Goal: Task Accomplishment & Management: Use online tool/utility

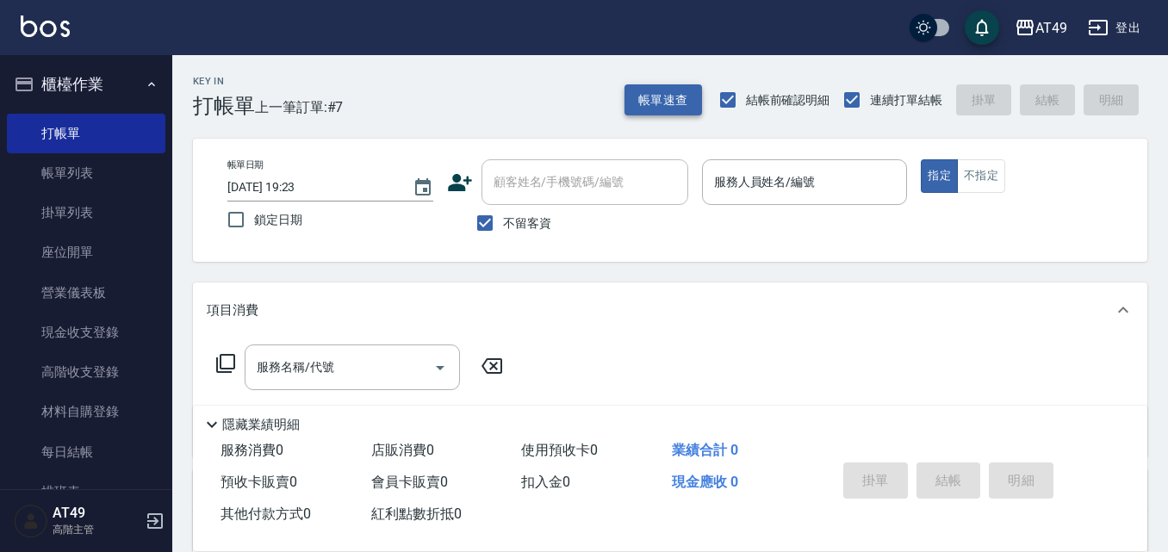
click at [671, 108] on button "帳單速查" at bounding box center [663, 100] width 78 height 32
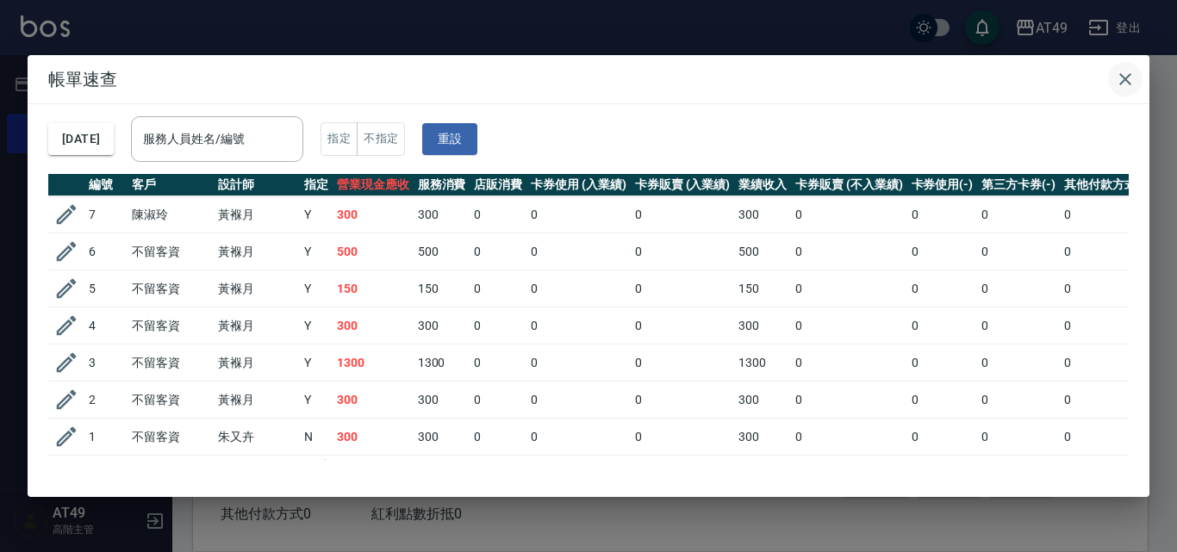
click at [1124, 80] on icon "button" at bounding box center [1125, 79] width 12 height 12
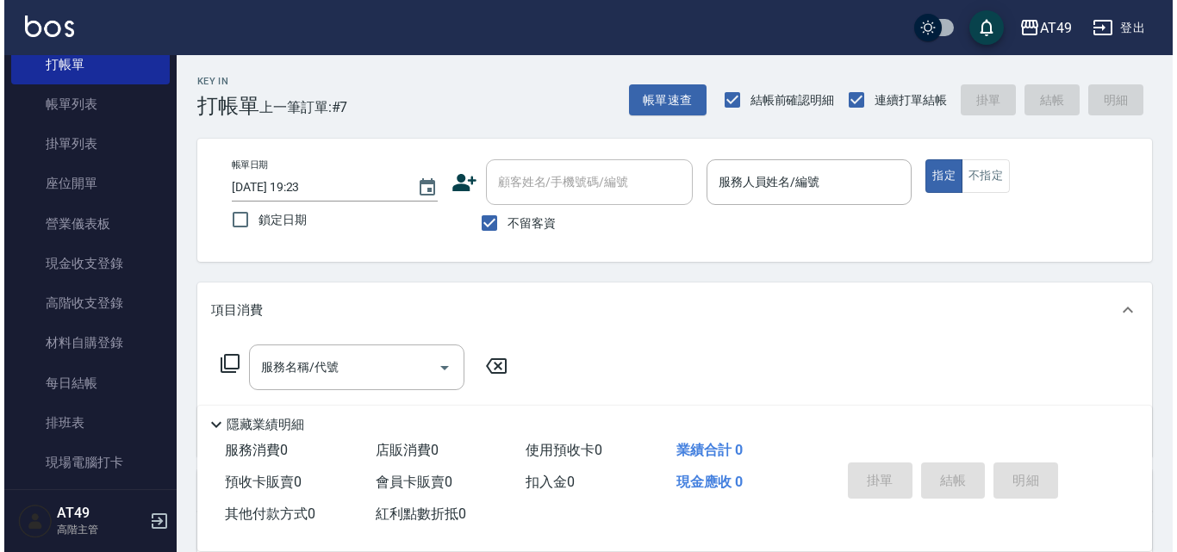
scroll to position [258, 0]
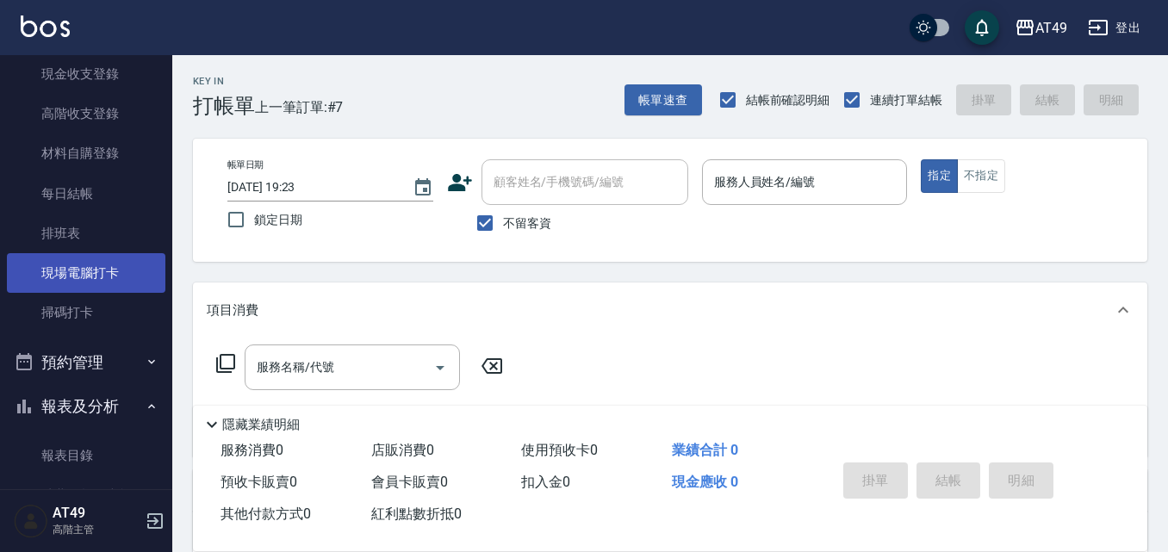
click at [45, 269] on link "現場電腦打卡" at bounding box center [86, 273] width 158 height 40
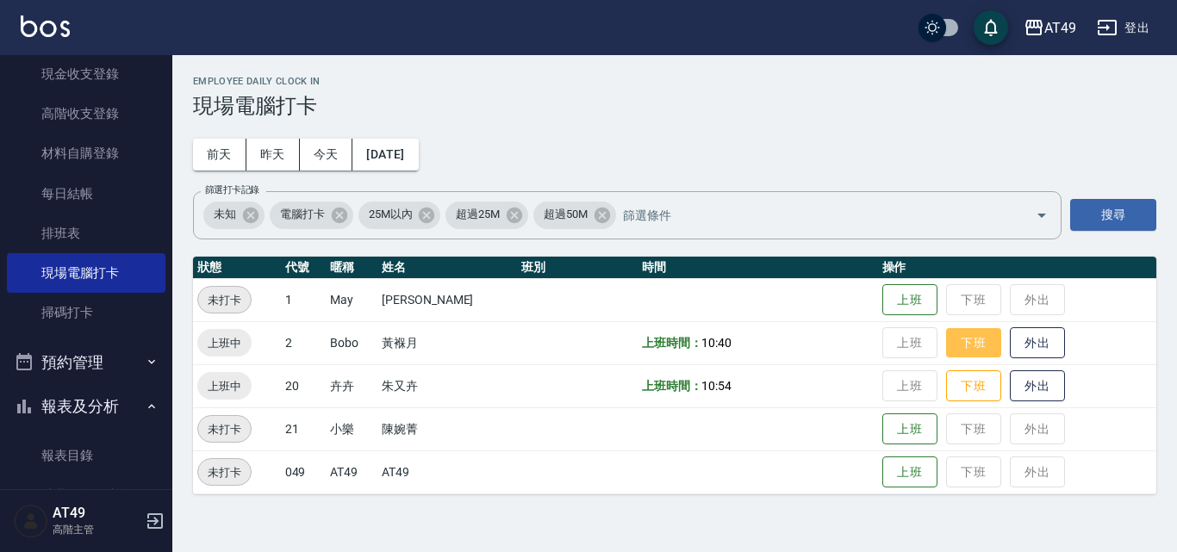
click at [962, 345] on button "下班" at bounding box center [973, 343] width 55 height 30
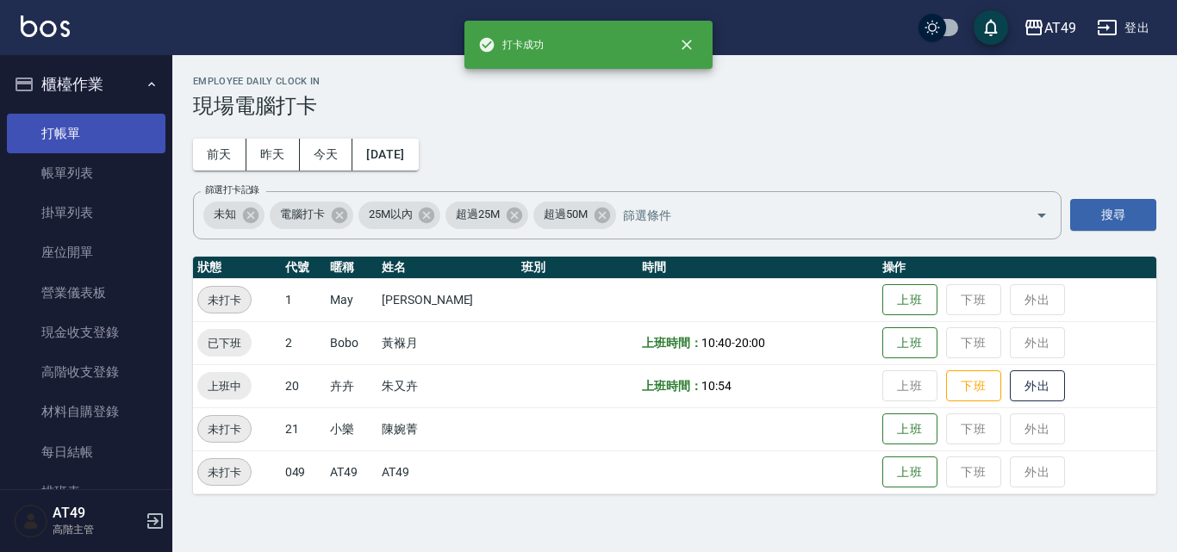
click at [77, 132] on link "打帳單" at bounding box center [86, 134] width 158 height 40
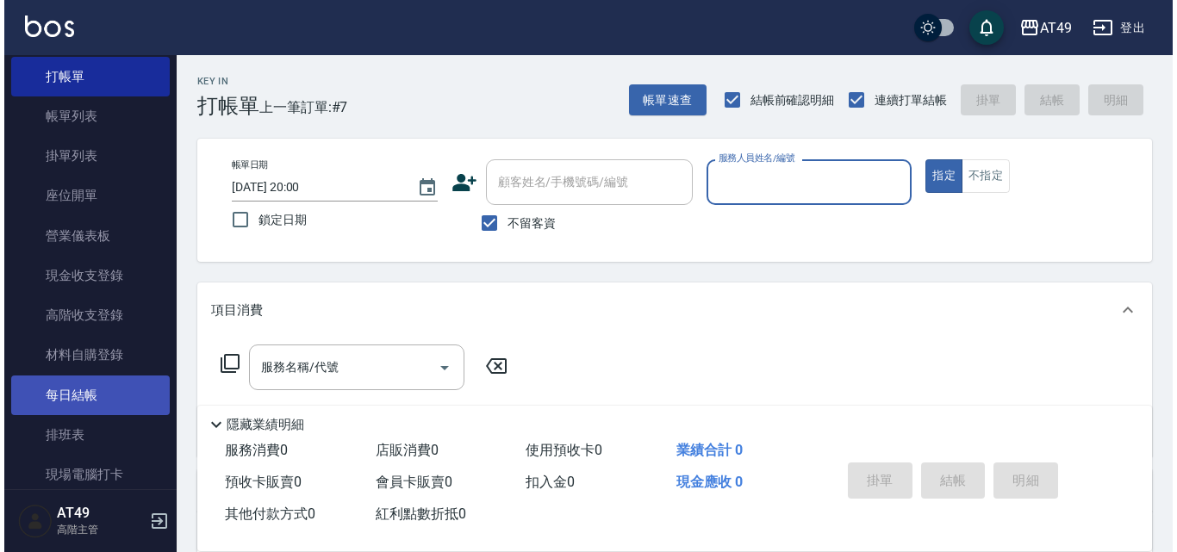
scroll to position [86, 0]
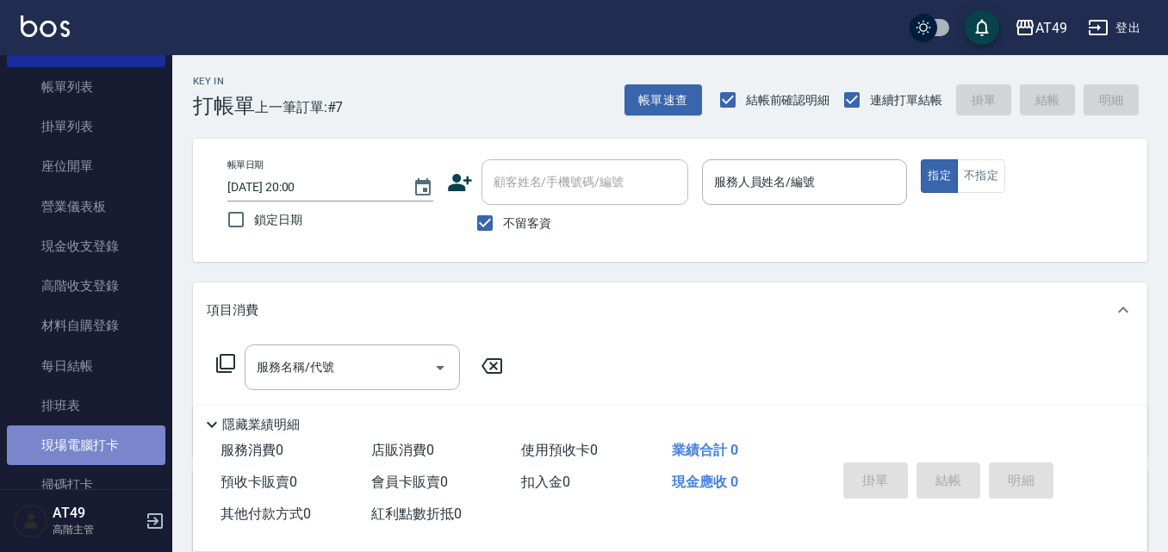
click at [96, 437] on link "現場電腦打卡" at bounding box center [86, 445] width 158 height 40
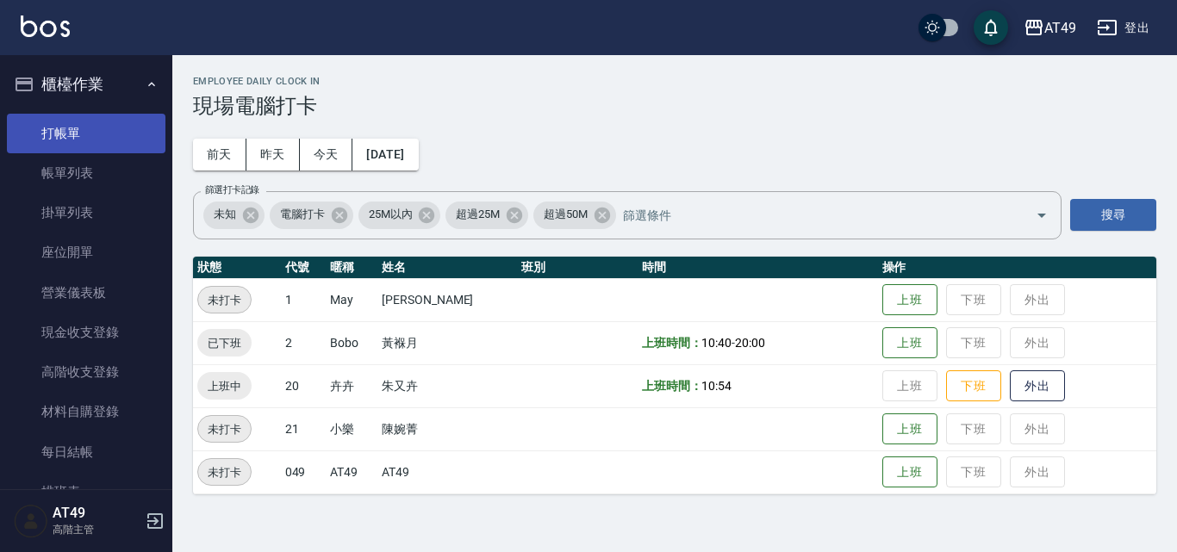
click at [80, 127] on link "打帳單" at bounding box center [86, 134] width 158 height 40
